Goal: Task Accomplishment & Management: Manage account settings

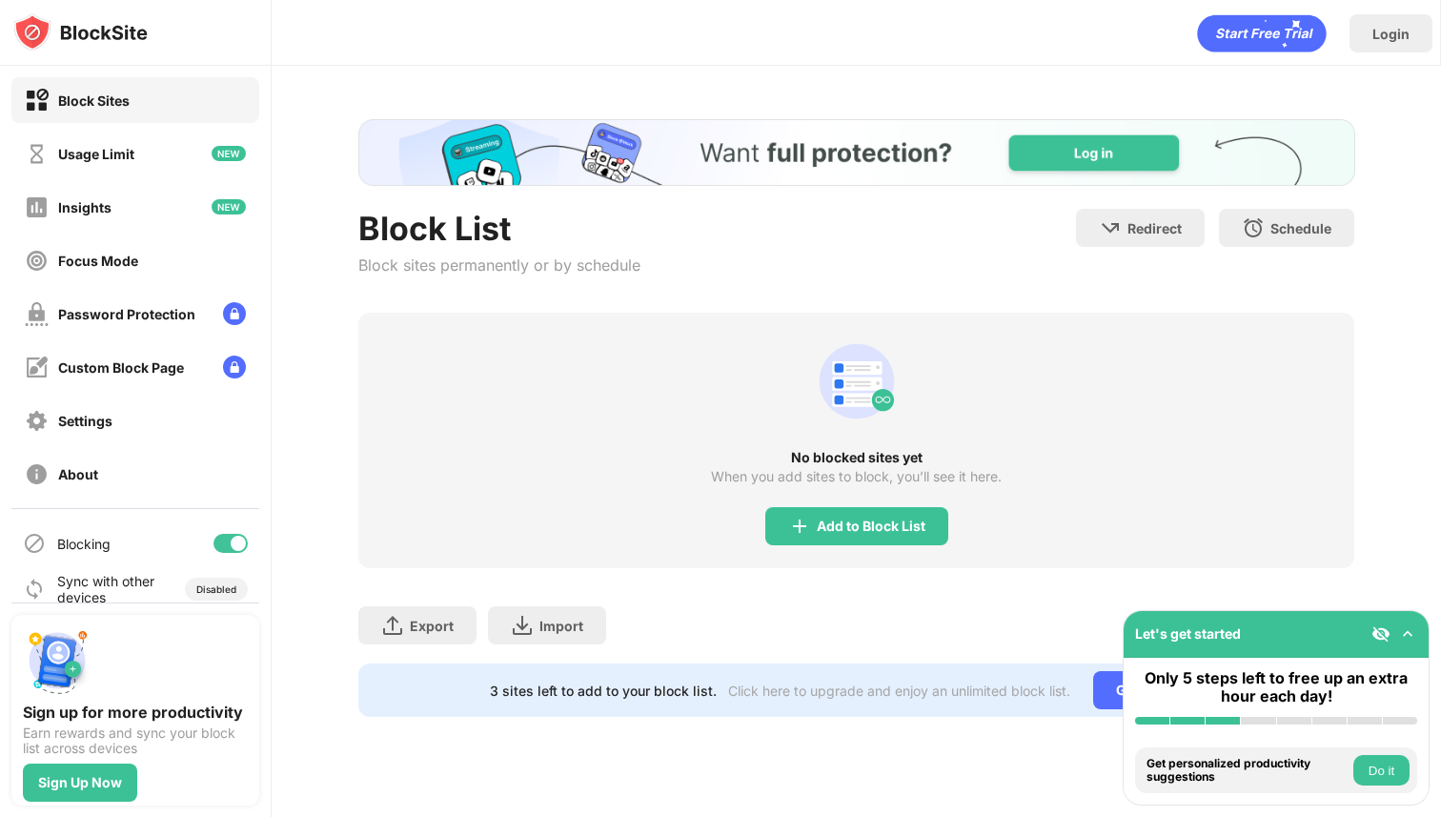
click at [870, 540] on div "Add to Block List" at bounding box center [856, 526] width 183 height 38
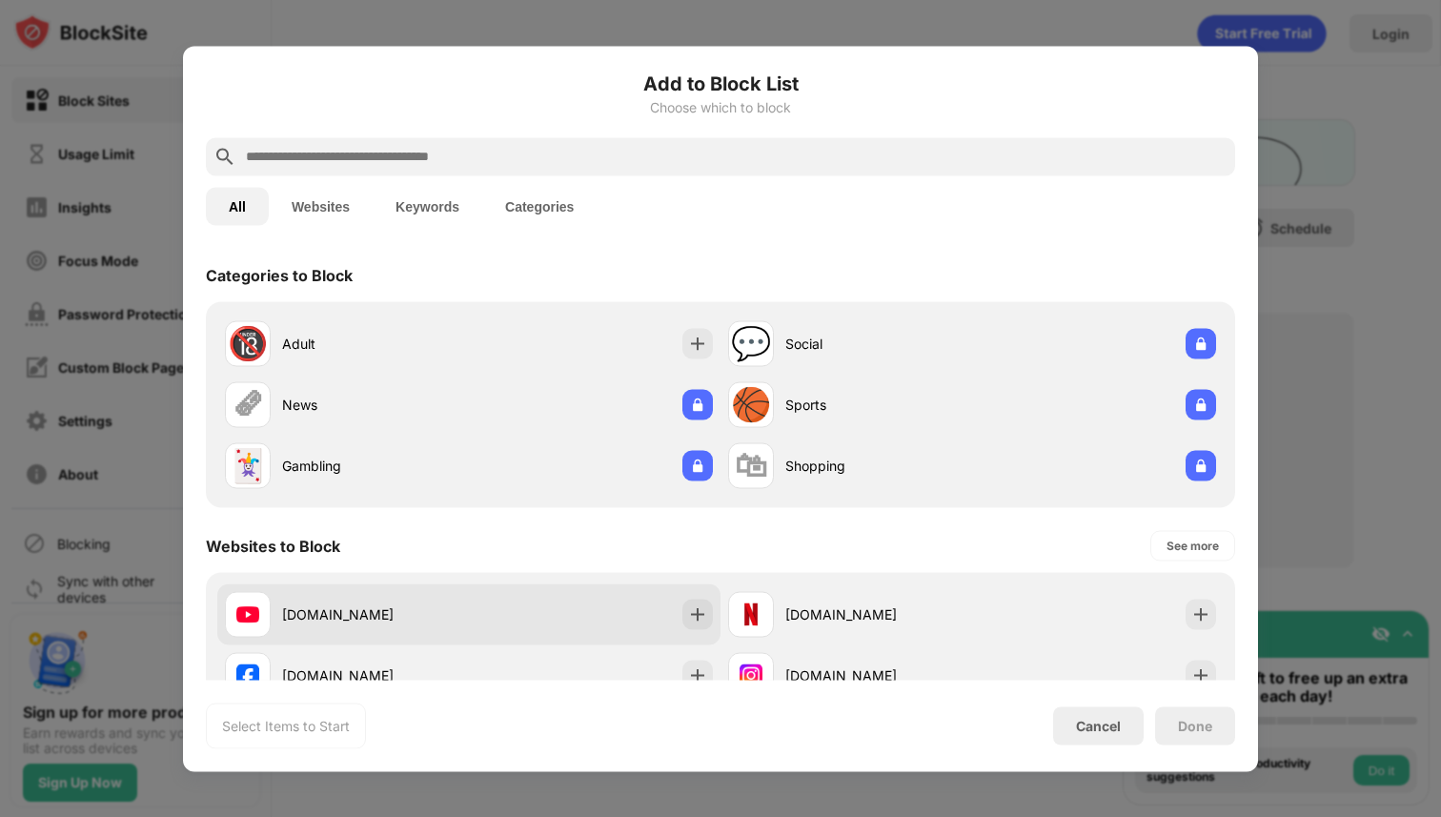
click at [674, 618] on div "[DOMAIN_NAME]" at bounding box center [468, 613] width 503 height 61
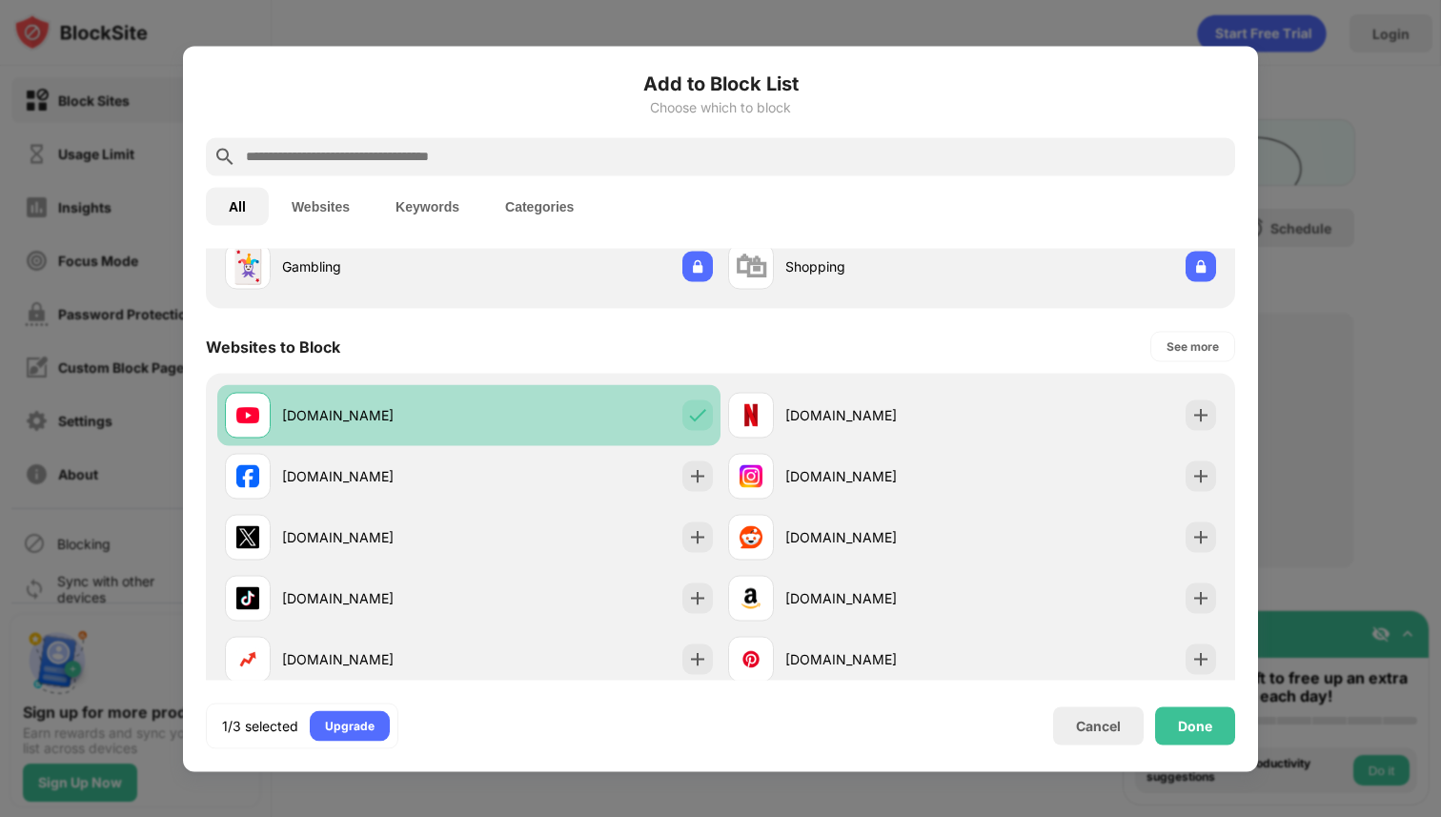
scroll to position [198, 0]
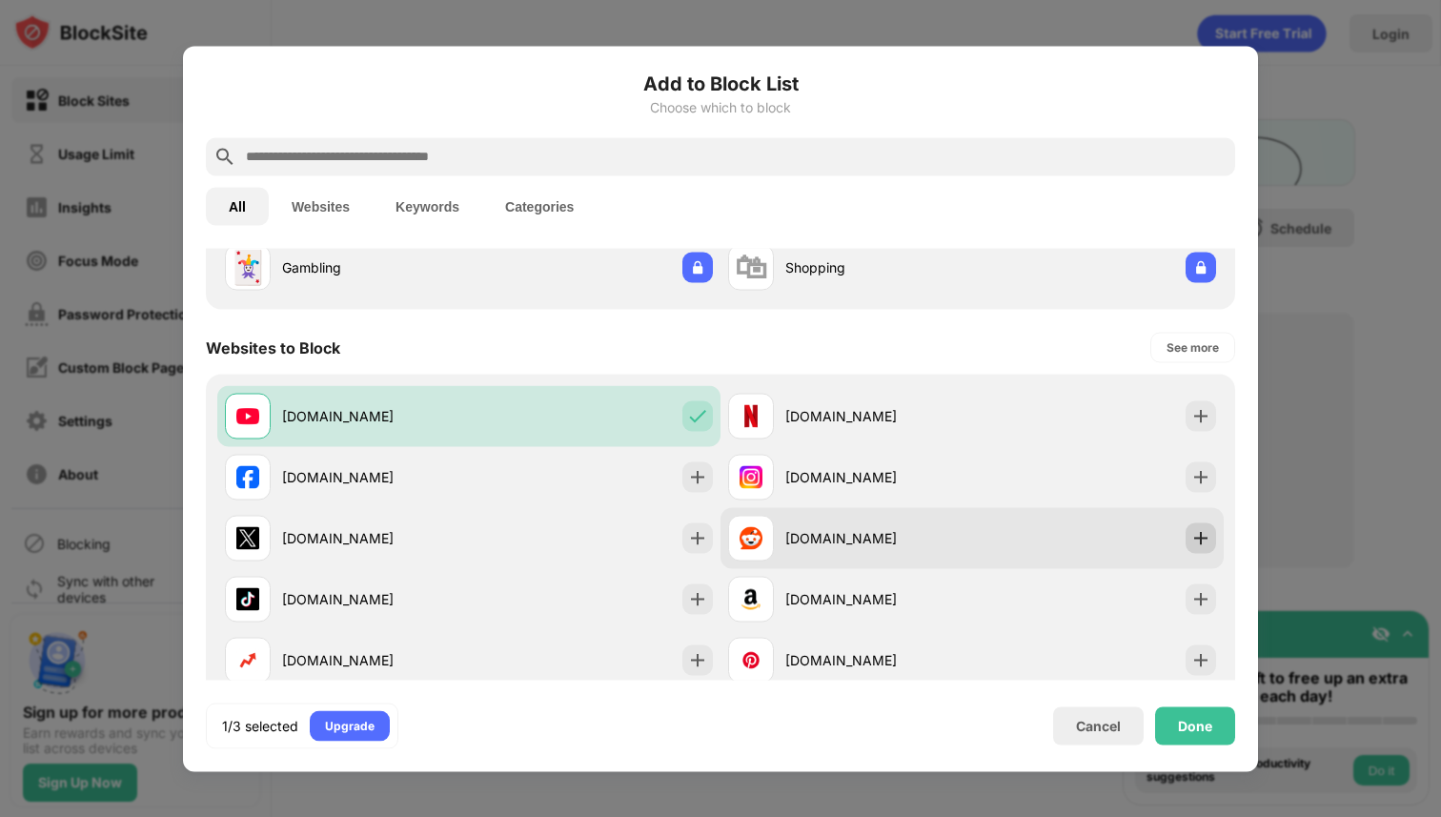
click at [1194, 531] on img at bounding box center [1200, 537] width 19 height 19
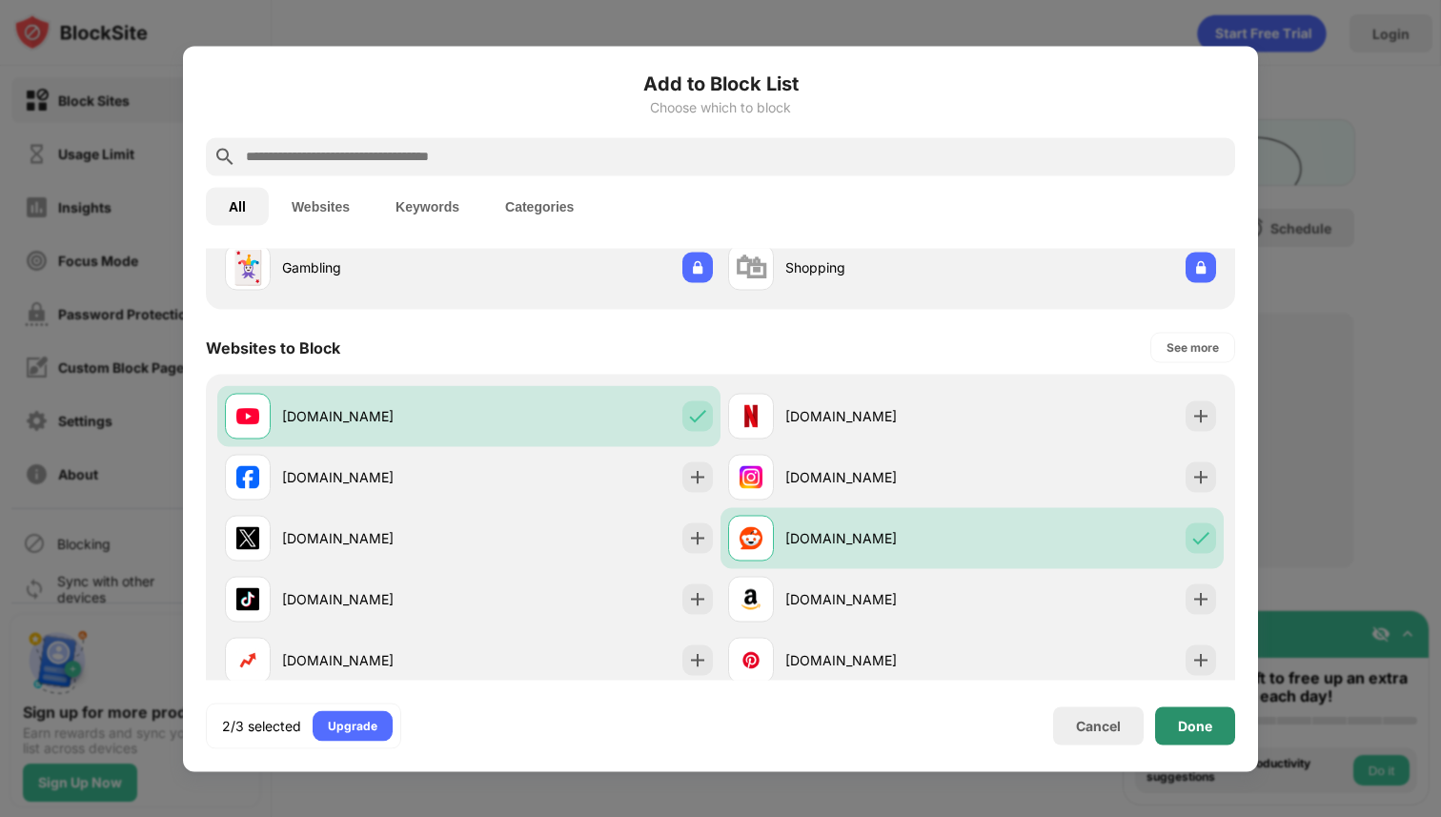
click at [1195, 723] on div "Done" at bounding box center [1195, 725] width 34 height 15
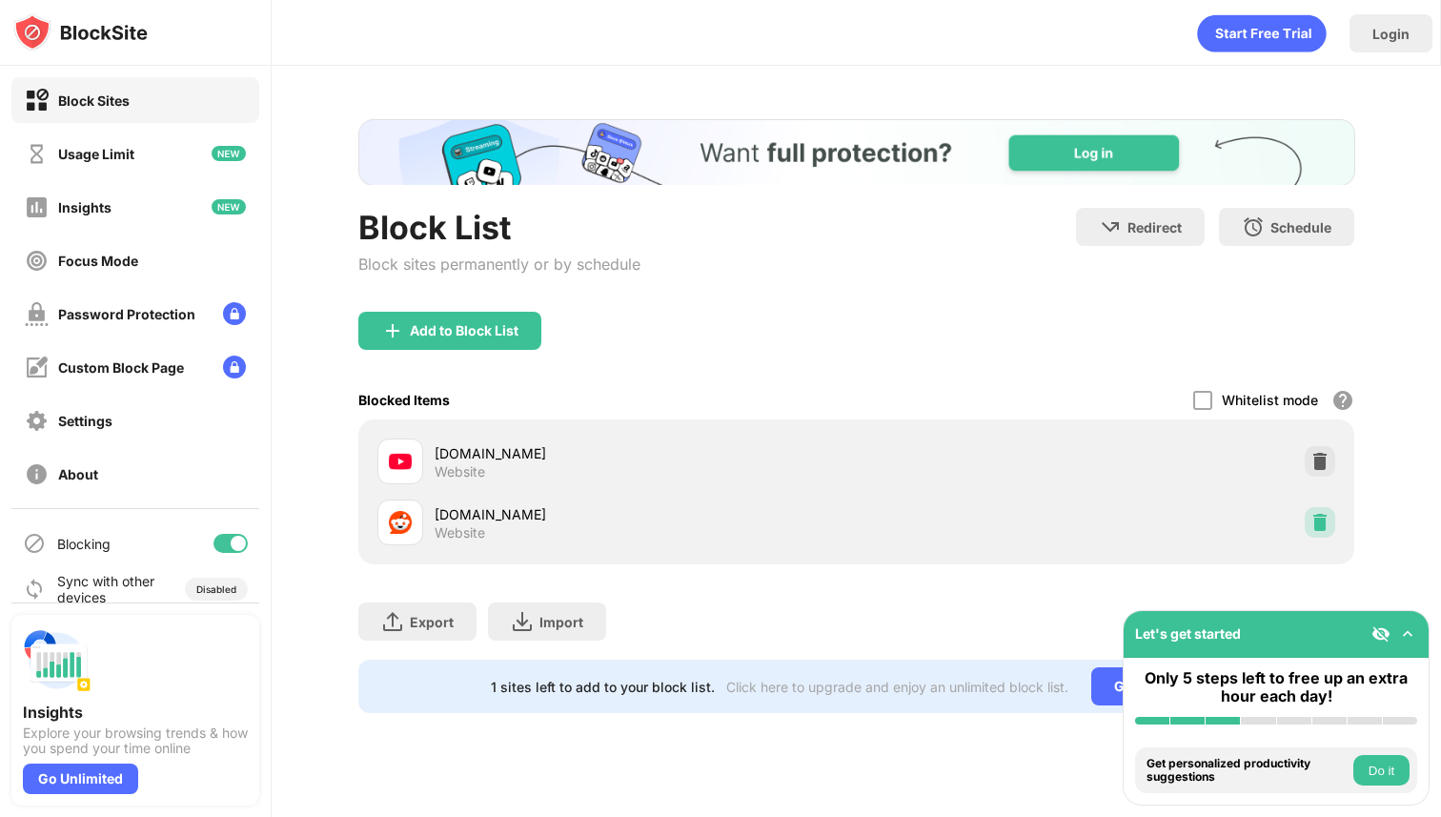
click at [1321, 526] on img at bounding box center [1320, 522] width 19 height 19
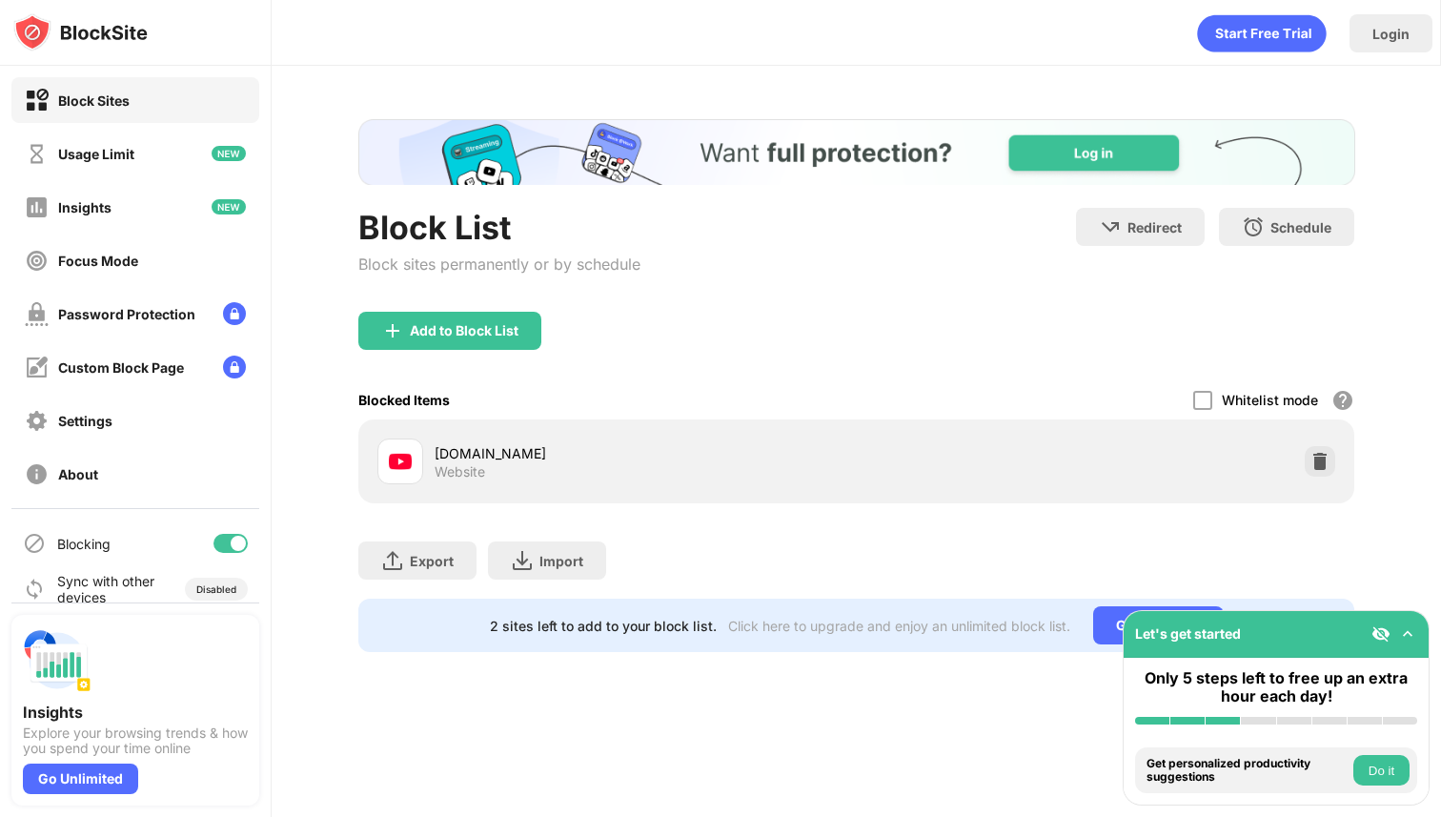
click at [1322, 531] on div "Export Export Files (for websites items only) Import Import Files (for websites…" at bounding box center [856, 550] width 997 height 95
click at [501, 337] on div "Add to Block List" at bounding box center [464, 330] width 109 height 15
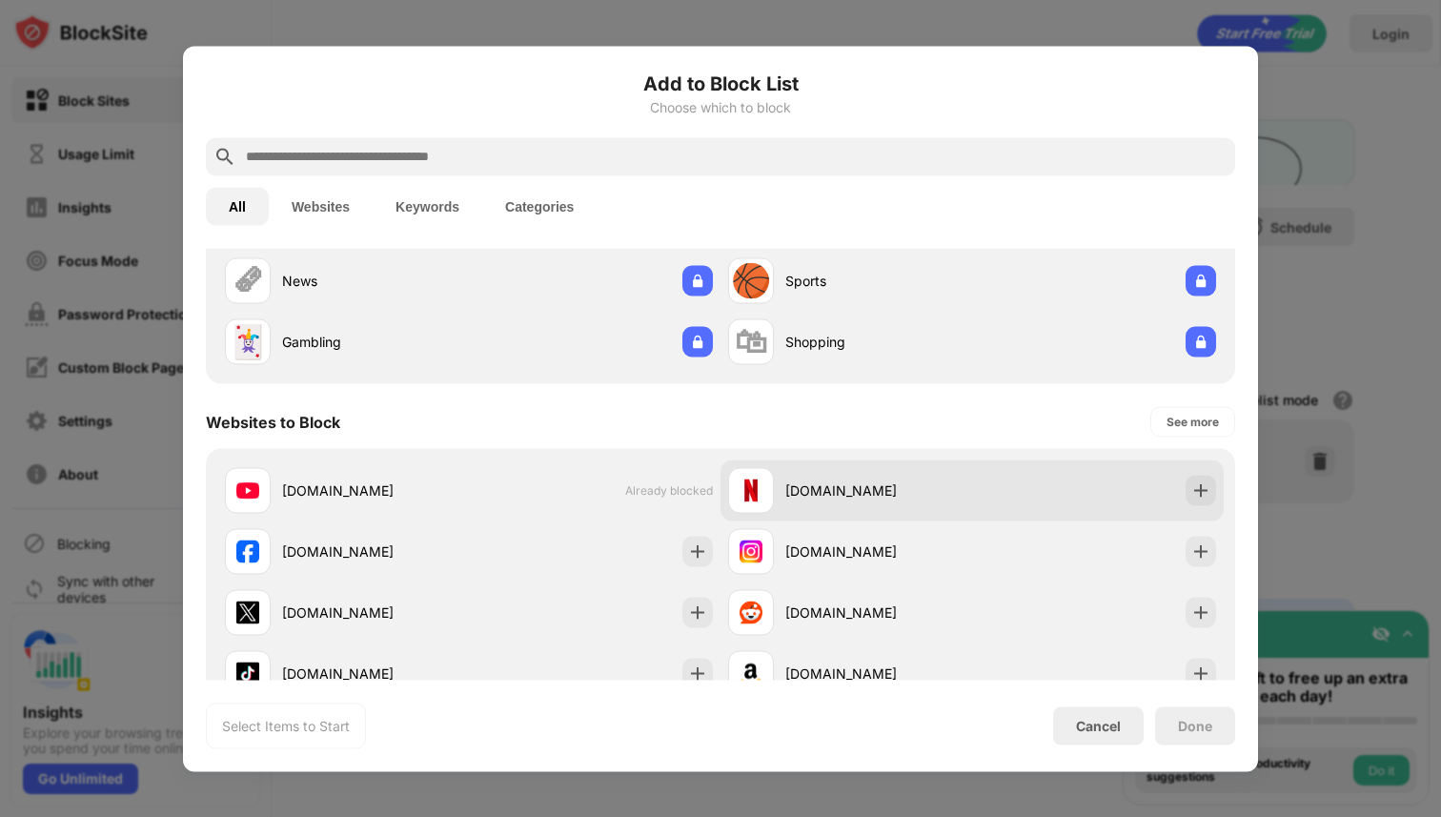
scroll to position [168, 0]
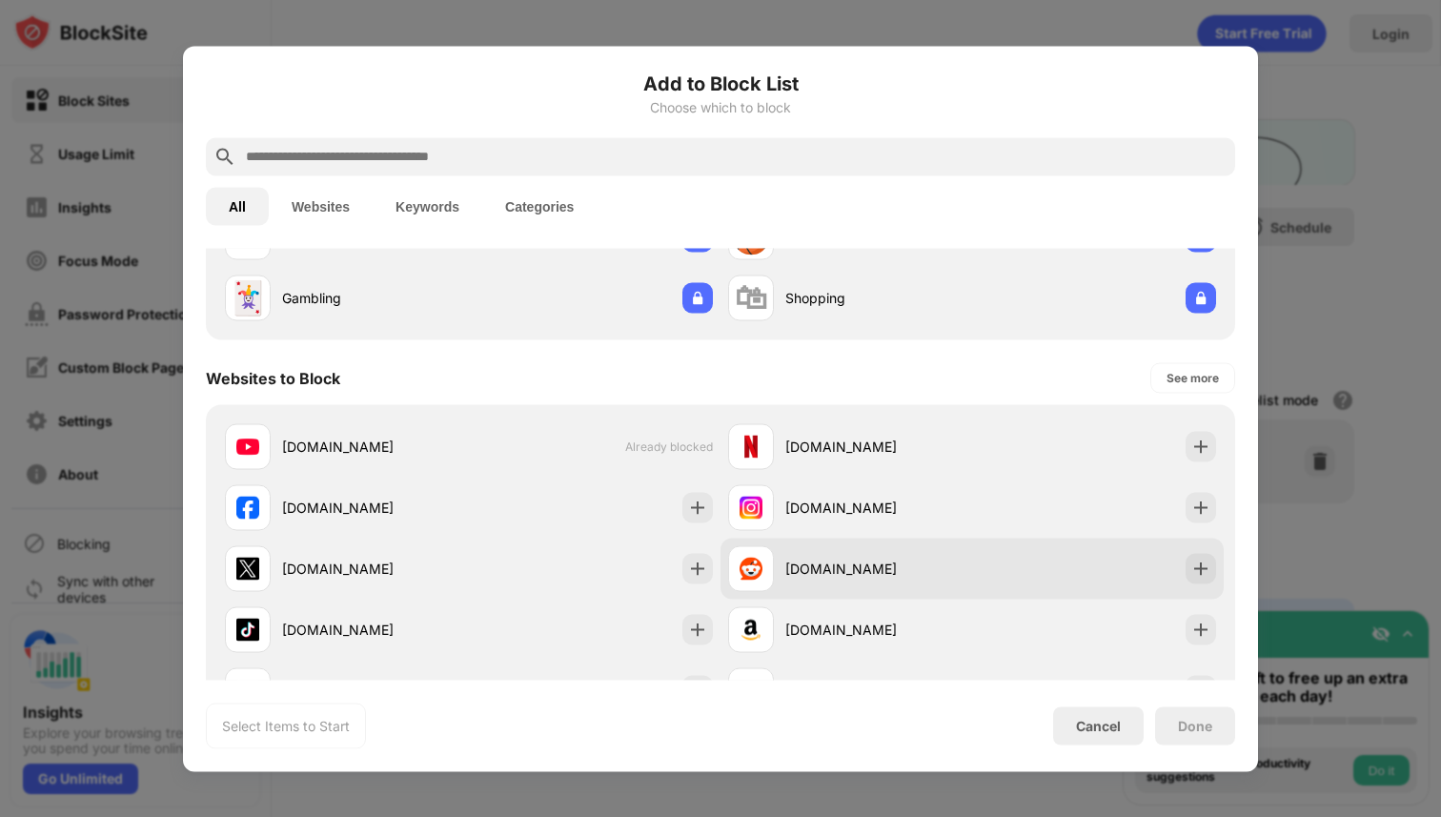
click at [915, 578] on div "[DOMAIN_NAME]" at bounding box center [878, 569] width 187 height 20
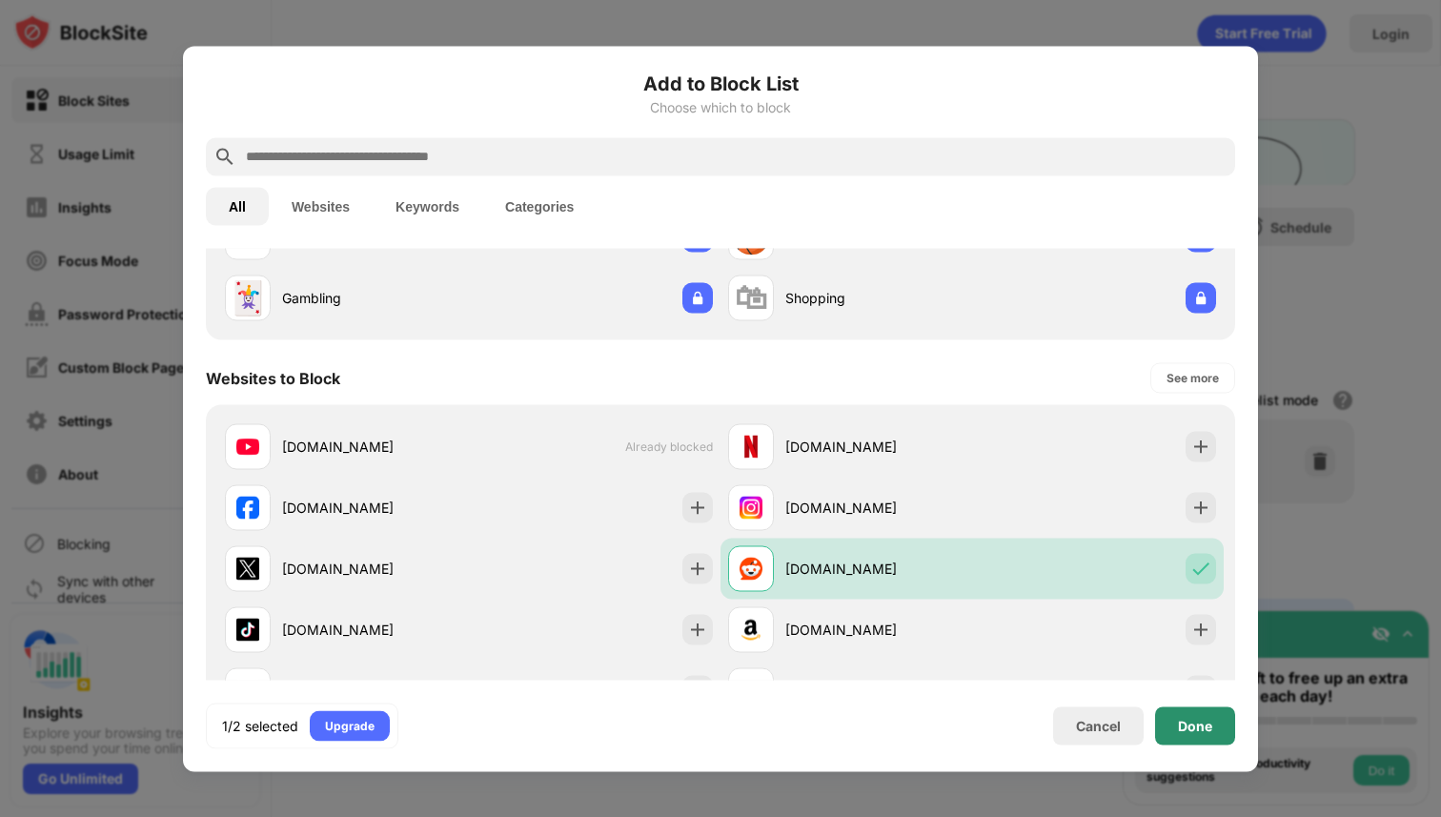
click at [1208, 731] on div "Done" at bounding box center [1195, 725] width 34 height 15
